Goal: Information Seeking & Learning: Learn about a topic

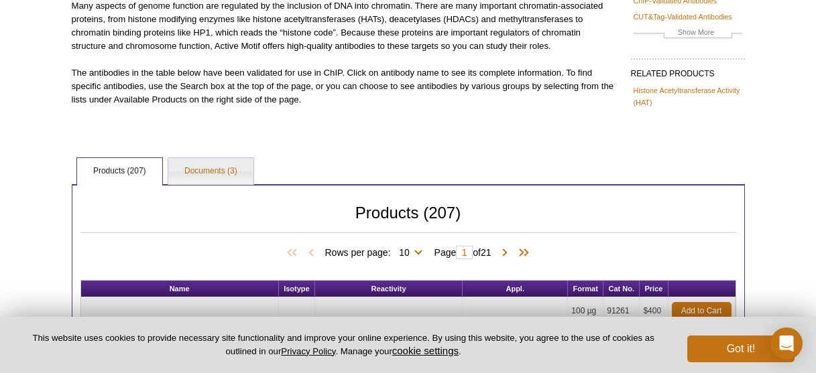
scroll to position [243, 0]
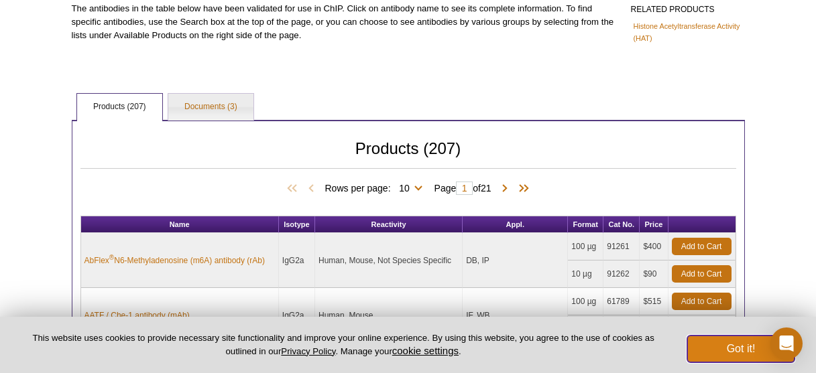
click at [743, 348] on button "Got it!" at bounding box center [740, 349] width 107 height 27
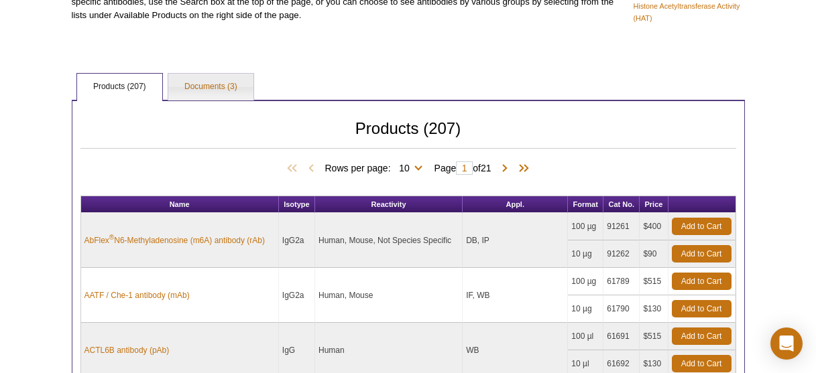
scroll to position [271, 0]
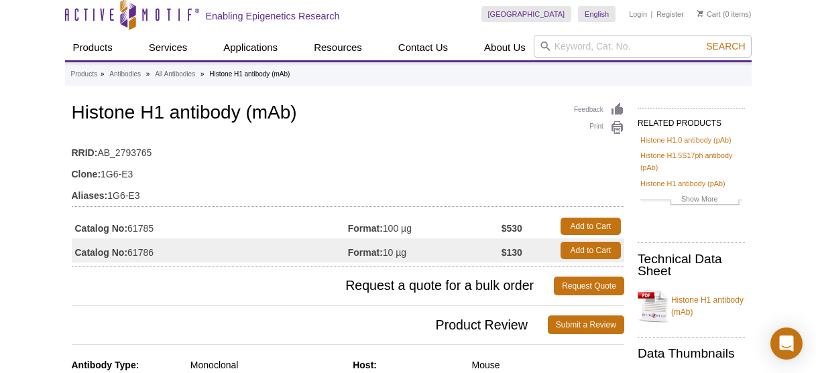
scroll to position [3, 0]
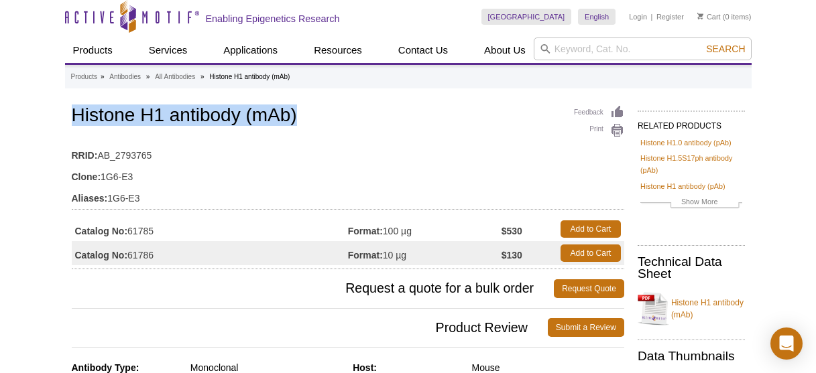
drag, startPoint x: 309, startPoint y: 116, endPoint x: 65, endPoint y: 109, distance: 244.1
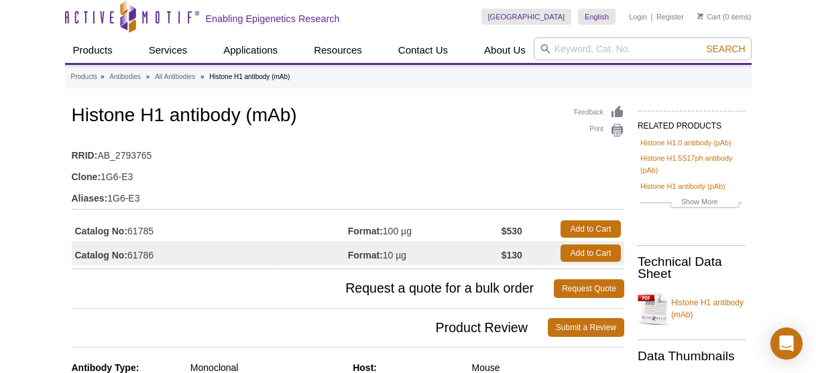
click at [140, 133] on div "Feedback Print Histone H1 antibody (mAb) RRID: AB_2793765 Clone: 1G6-E3 Aliases…" at bounding box center [348, 186] width 552 height 167
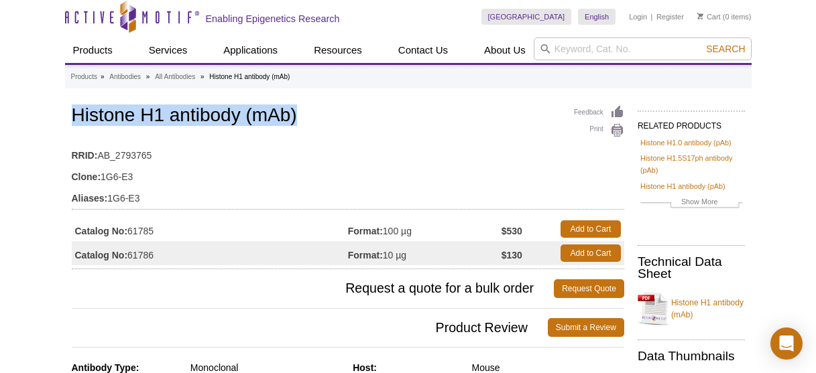
drag, startPoint x: 73, startPoint y: 113, endPoint x: 305, endPoint y: 121, distance: 232.0
click at [305, 121] on h1 "Histone H1 antibody (mAb)" at bounding box center [348, 116] width 552 height 23
copy h1 "Histone H1 antibody (mAb)"
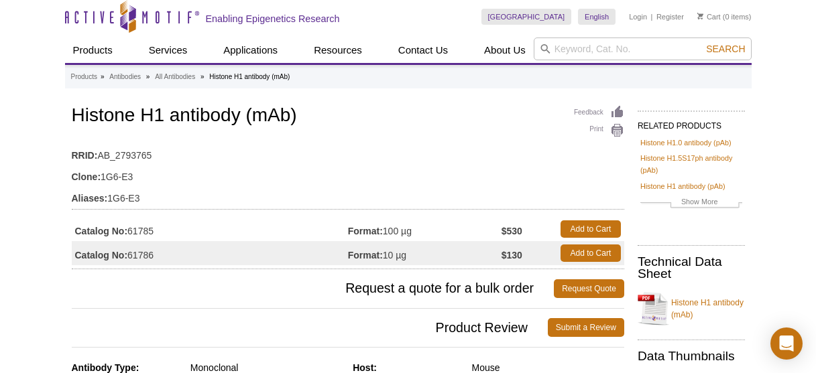
click at [172, 255] on td "Catalog No: 61786" at bounding box center [210, 253] width 276 height 24
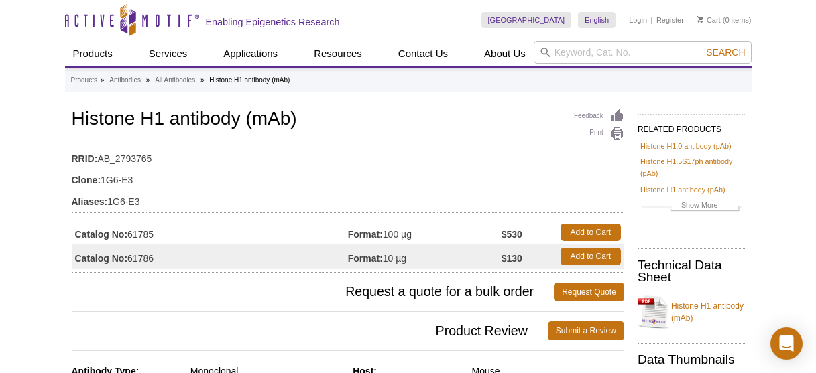
drag, startPoint x: 168, startPoint y: 235, endPoint x: 73, endPoint y: 237, distance: 95.2
click at [73, 237] on td "Catalog No: 61785" at bounding box center [210, 233] width 276 height 24
copy td "Catalog No: 61785"
drag, startPoint x: 530, startPoint y: 233, endPoint x: 498, endPoint y: 231, distance: 32.2
click at [498, 231] on tr "Catalog No: 61785 Format: 100 µg $530 Add to Cart" at bounding box center [348, 233] width 552 height 24
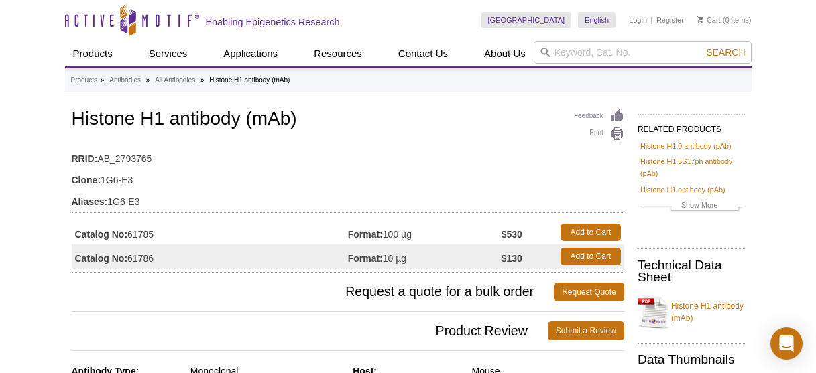
copy tr "100 µg $530"
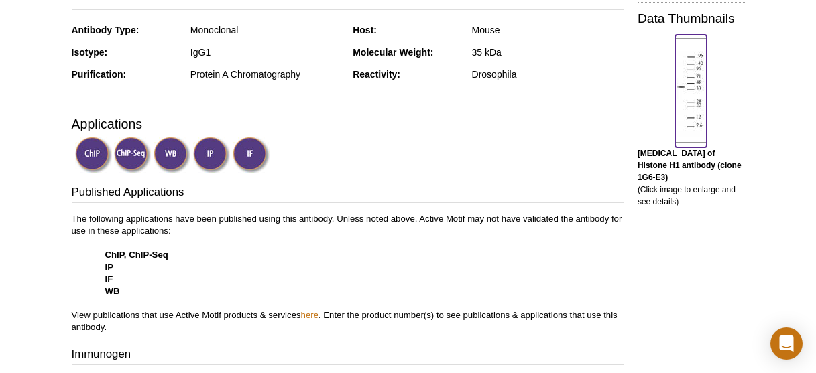
click at [694, 73] on img at bounding box center [691, 90] width 32 height 105
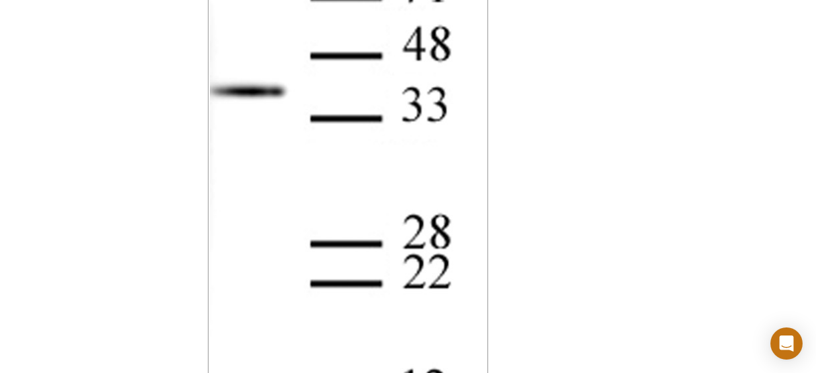
scroll to position [1211, 0]
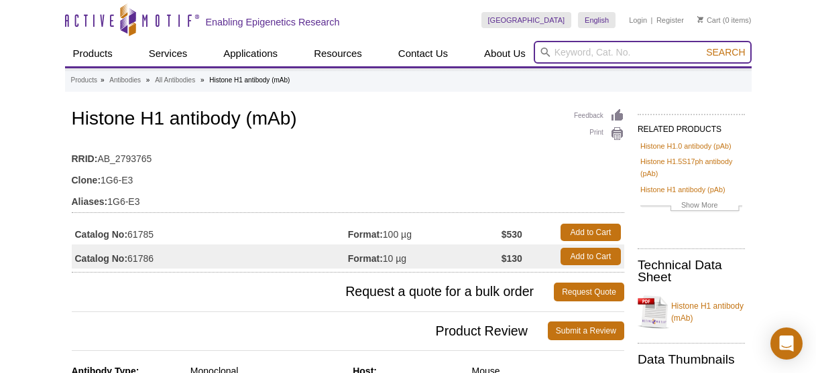
click at [607, 46] on input "search" at bounding box center [643, 52] width 218 height 23
type input "mouse chip antobody"
click at [702, 46] on button "Search" at bounding box center [725, 52] width 47 height 12
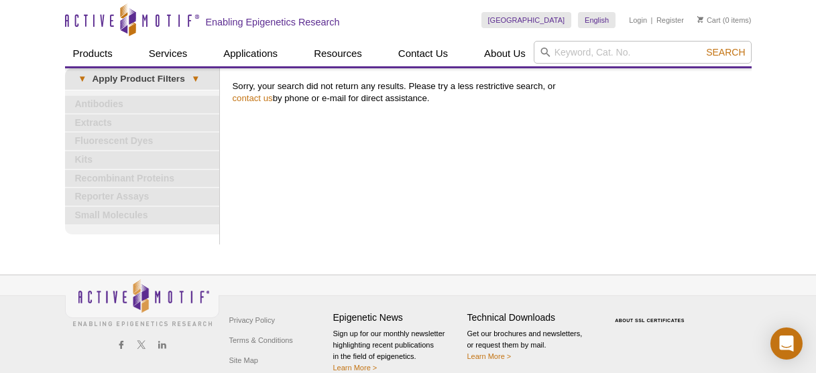
click at [616, 27] on div "[GEOGRAPHIC_DATA] [GEOGRAPHIC_DATA] [GEOGRAPHIC_DATA] [GEOGRAPHIC_DATA] [GEOGRA…" at bounding box center [616, 20] width 270 height 41
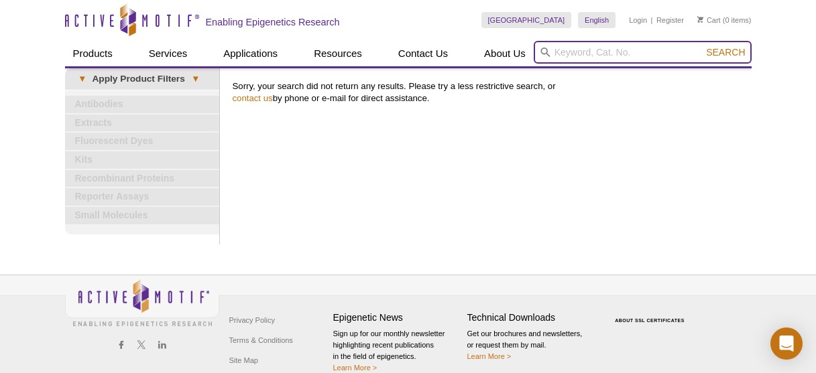
click at [582, 52] on input "search" at bounding box center [643, 52] width 218 height 23
type input "mouse IgG chip"
click at [702, 46] on button "Search" at bounding box center [725, 52] width 47 height 12
click at [641, 46] on input "mouse IgG chip" at bounding box center [643, 52] width 218 height 23
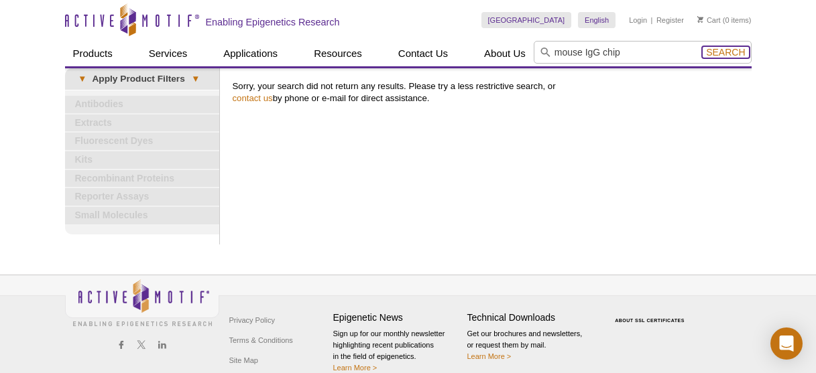
click at [736, 54] on span "Search" at bounding box center [725, 52] width 39 height 11
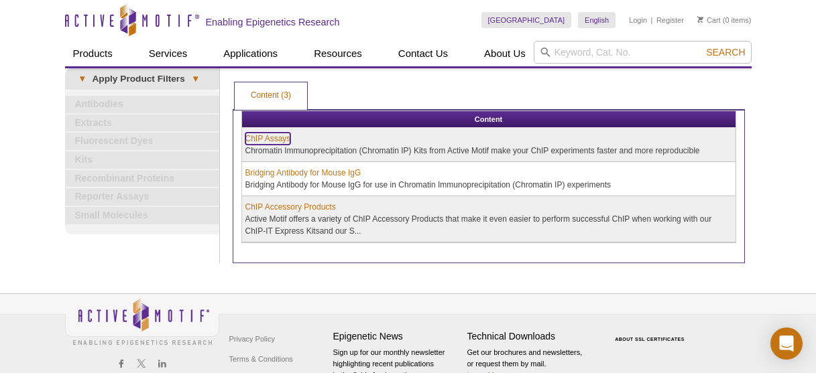
click at [264, 135] on link "ChIP Assays" at bounding box center [268, 139] width 46 height 12
click at [271, 136] on link "ChIP Assays" at bounding box center [268, 139] width 46 height 12
click at [275, 143] on link "ChIP Assays" at bounding box center [268, 139] width 46 height 12
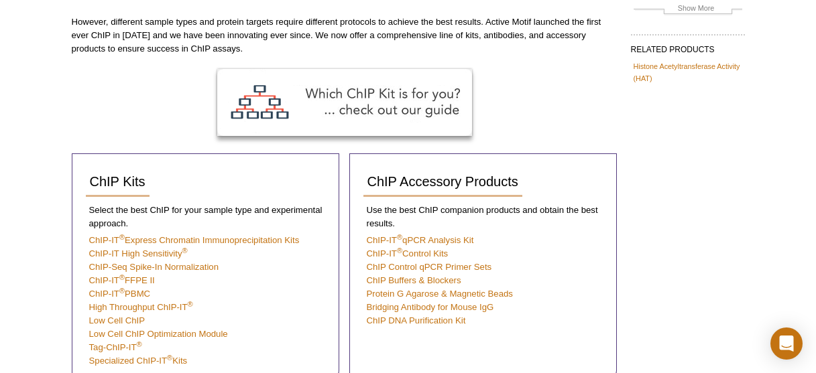
scroll to position [181, 0]
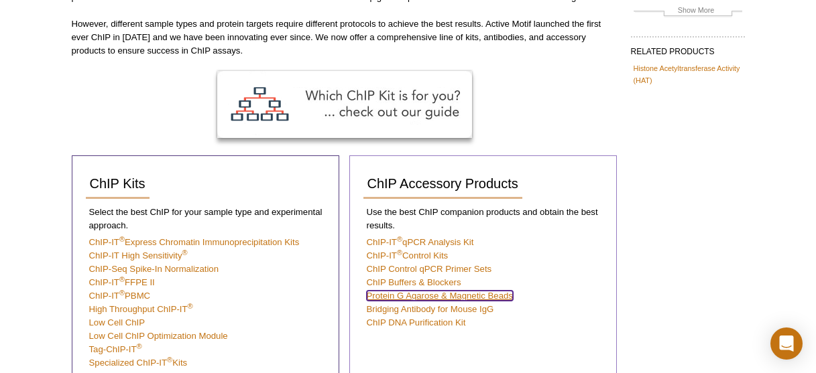
click at [495, 298] on link "Protein G Agarose & Magnetic Beads" at bounding box center [440, 296] width 146 height 10
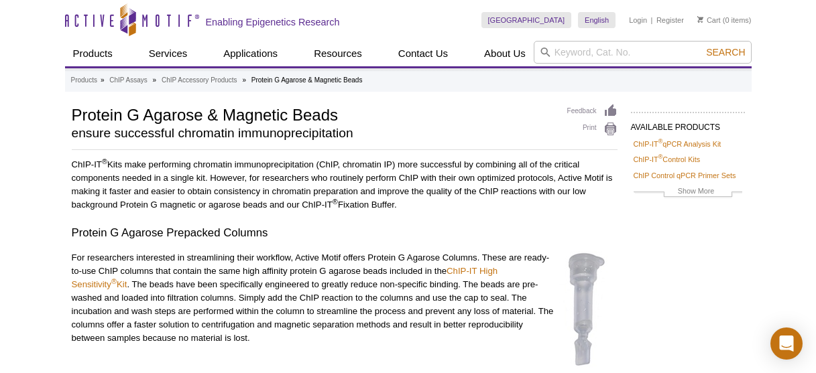
scroll to position [5, 0]
